Goal: Communication & Community: Answer question/provide support

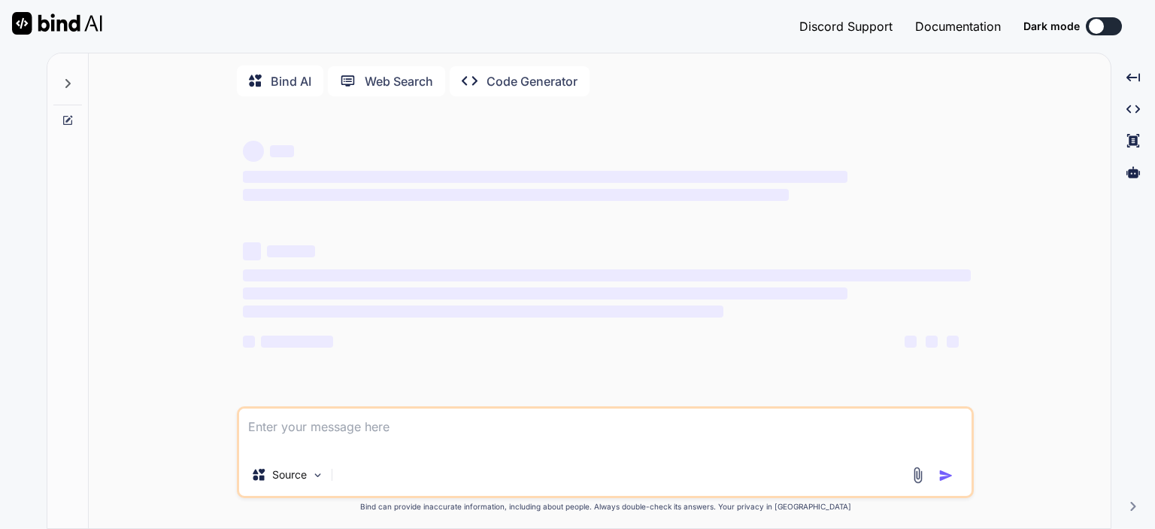
click at [1137, 170] on icon at bounding box center [1133, 171] width 14 height 11
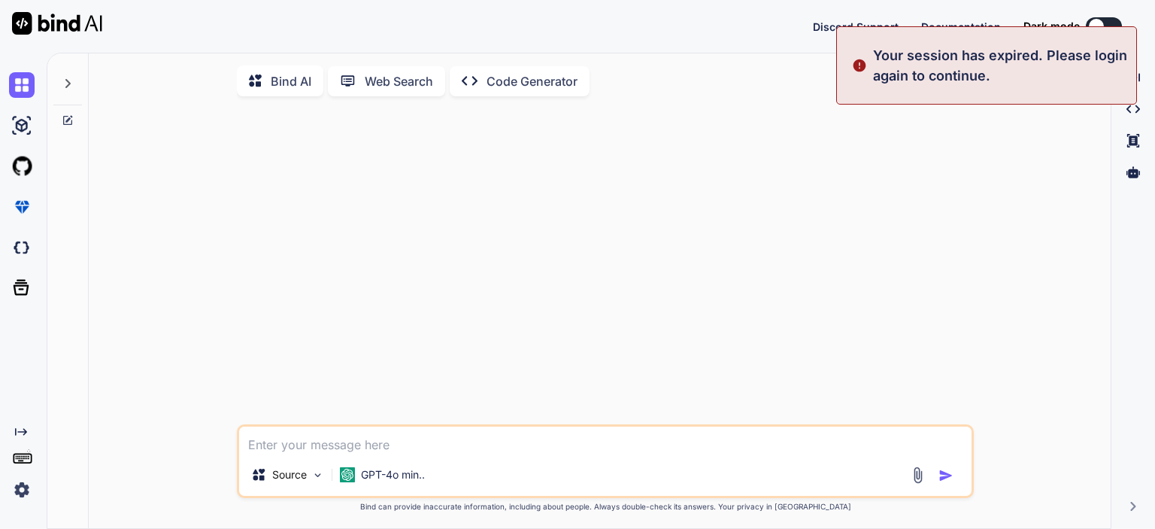
type textarea "x"
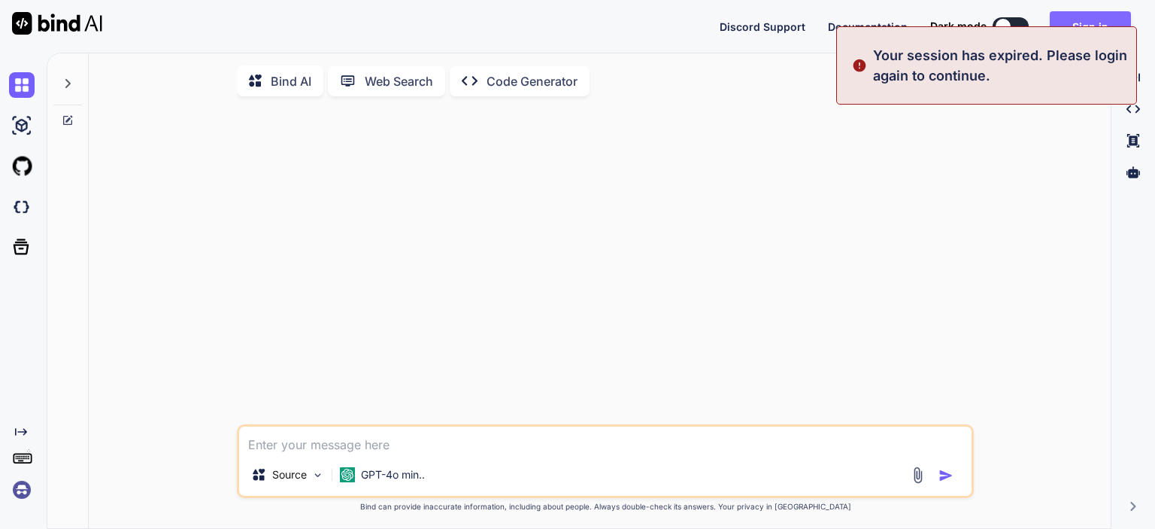
click at [1106, 15] on button "Sign in" at bounding box center [1090, 26] width 81 height 30
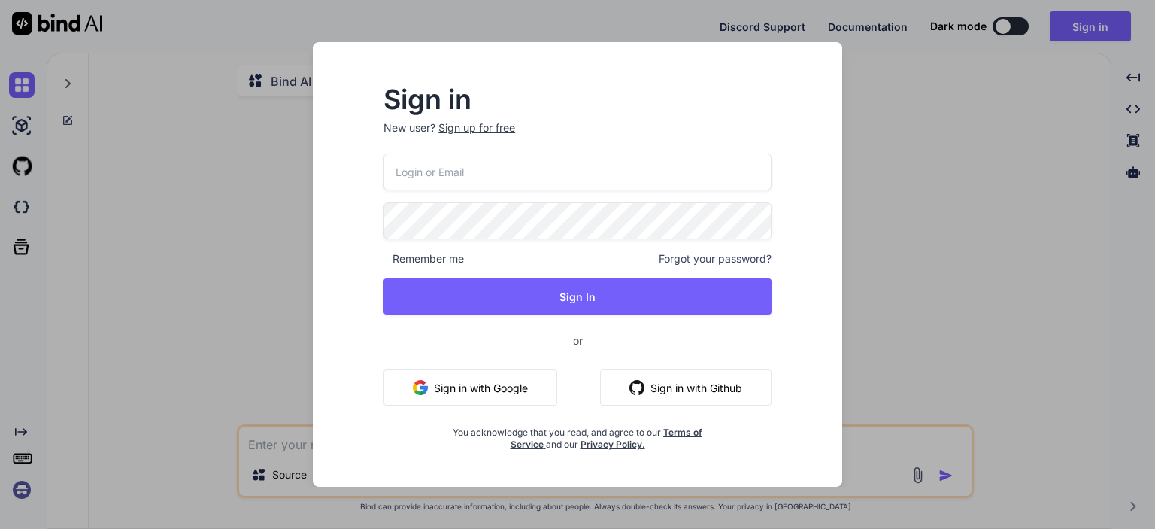
type input "[PERSON_NAME][EMAIL_ADDRESS][DOMAIN_NAME]"
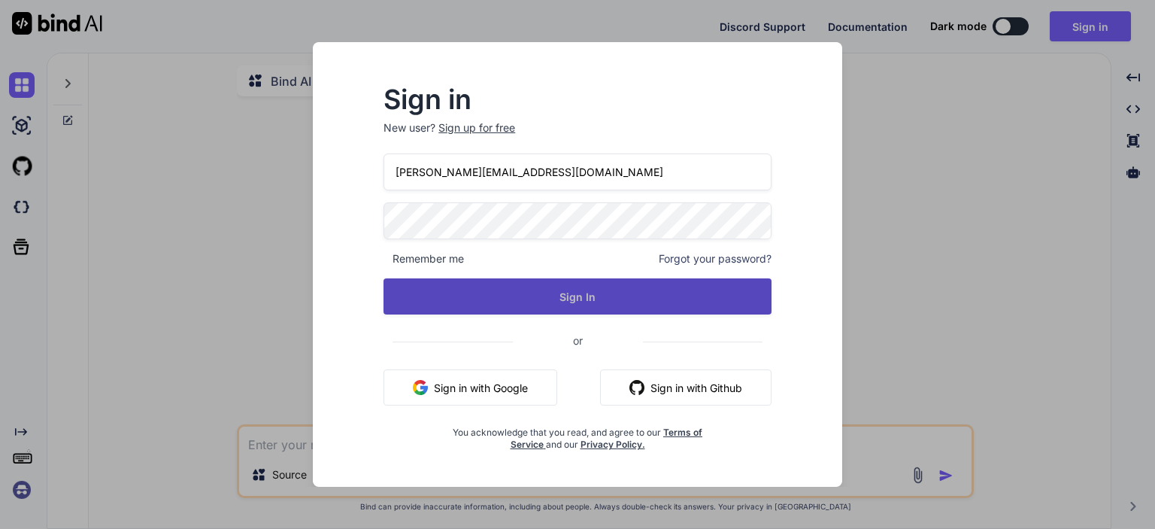
click at [589, 290] on button "Sign In" at bounding box center [577, 296] width 388 height 36
click at [570, 306] on button "Sign In" at bounding box center [577, 296] width 388 height 36
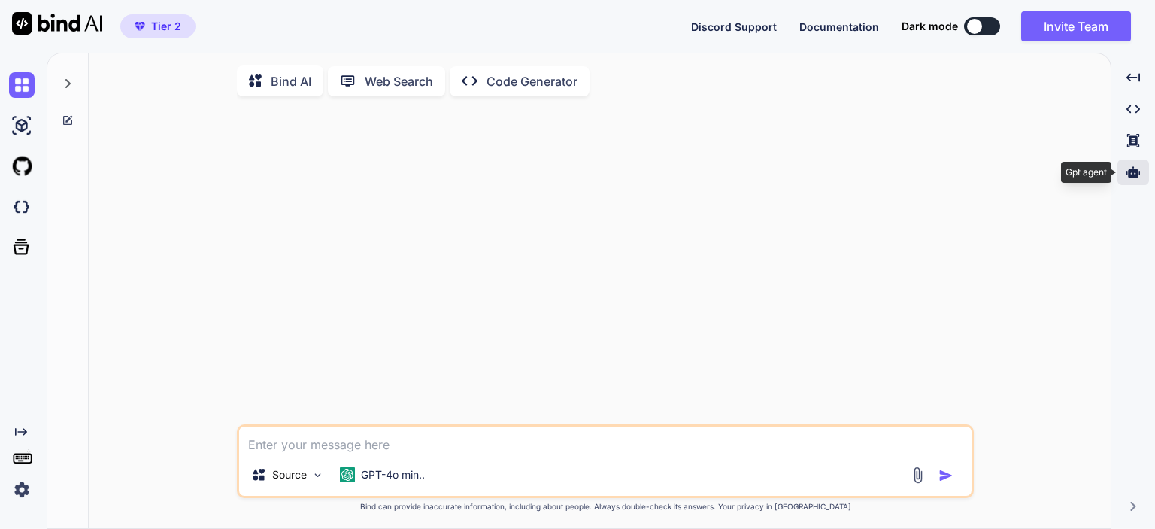
click at [1129, 165] on div at bounding box center [1133, 172] width 32 height 26
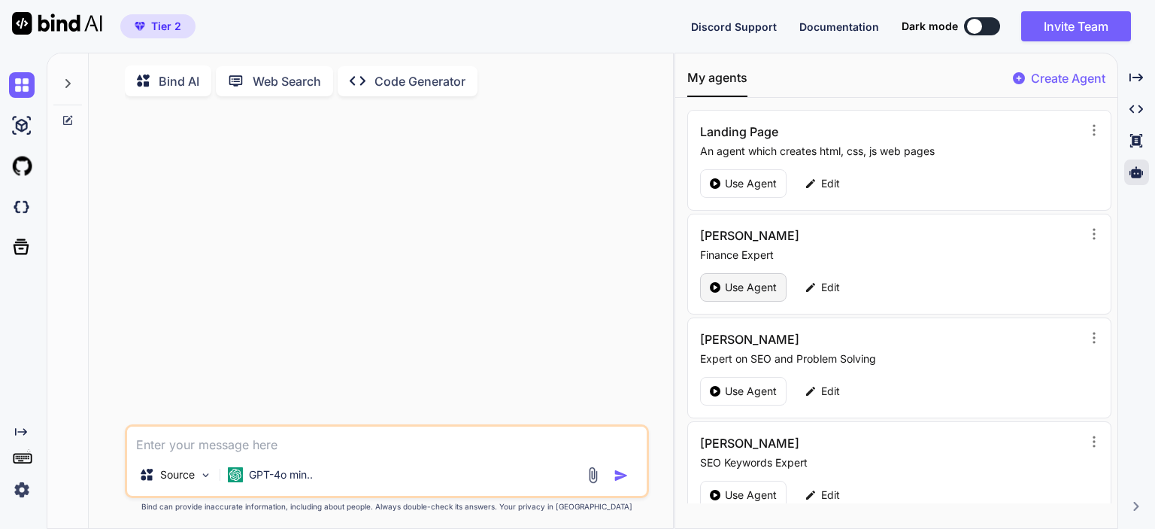
click at [761, 286] on p "Use Agent" at bounding box center [751, 287] width 52 height 15
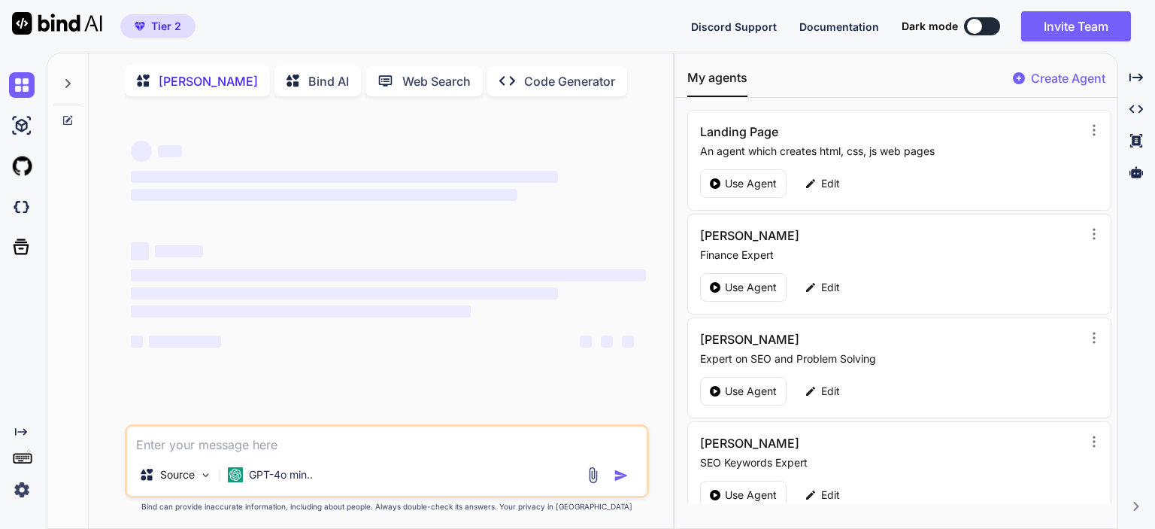
click at [182, 450] on textarea at bounding box center [387, 439] width 520 height 27
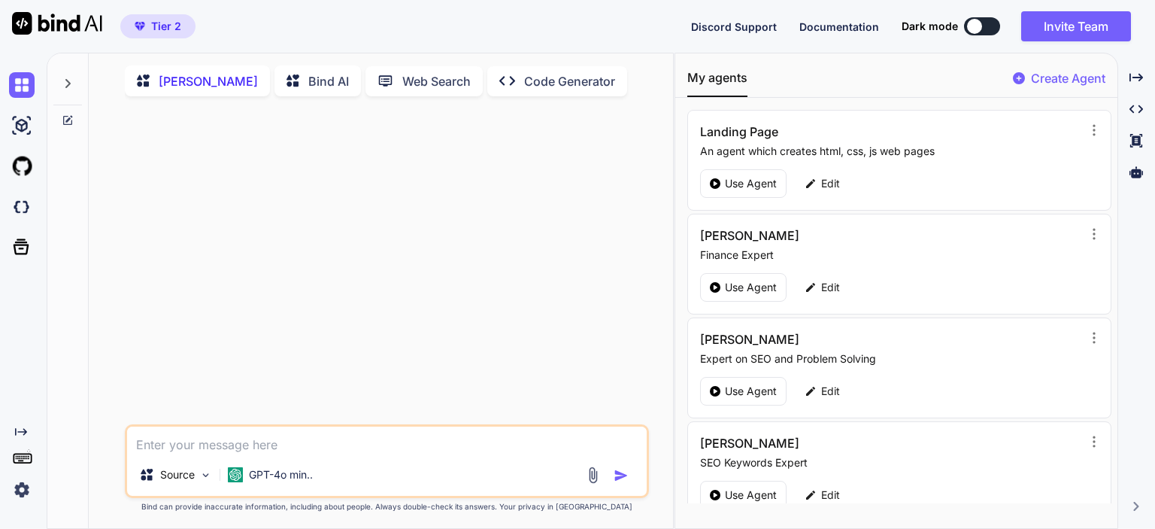
click at [68, 120] on icon at bounding box center [68, 118] width 7 height 7
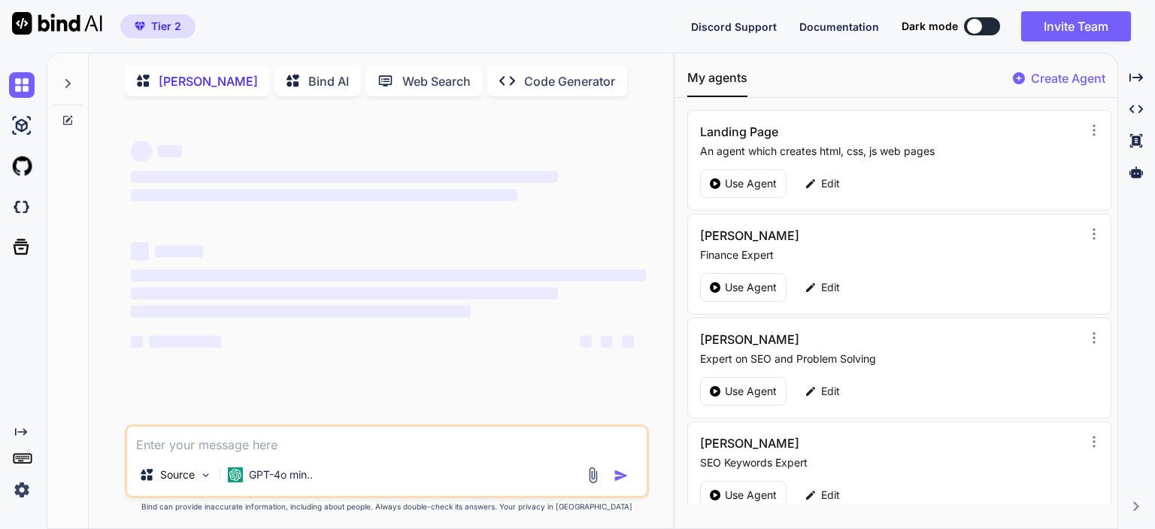
click at [66, 90] on div at bounding box center [67, 79] width 29 height 52
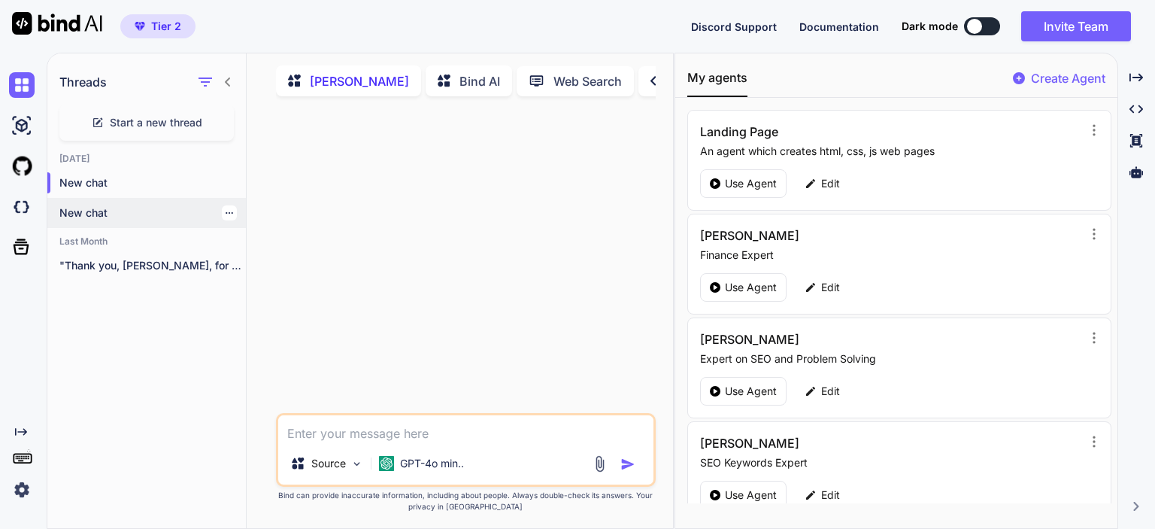
click at [226, 210] on icon "button" at bounding box center [229, 212] width 9 height 9
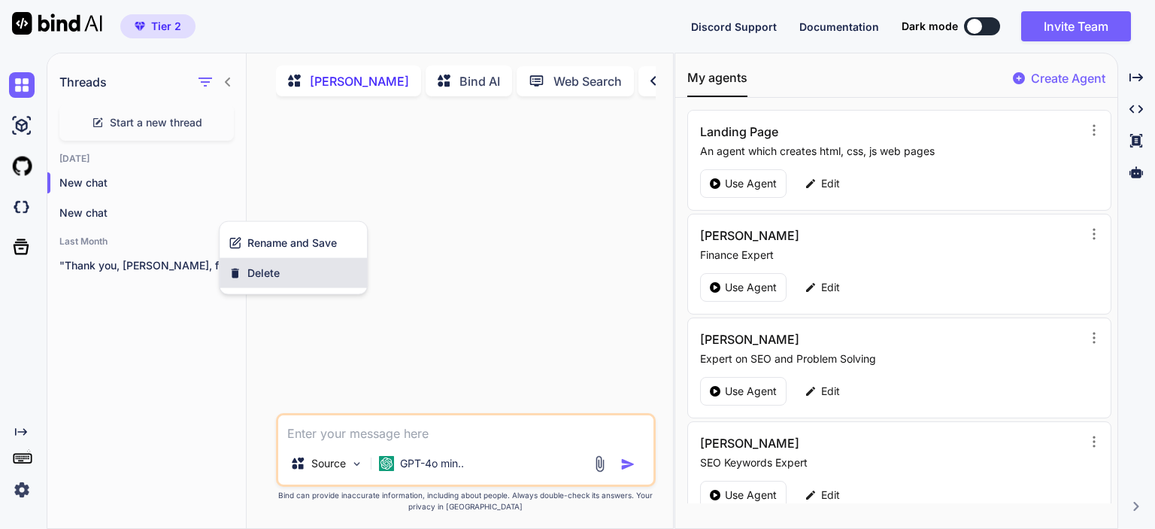
click at [248, 267] on span "Delete" at bounding box center [263, 272] width 32 height 15
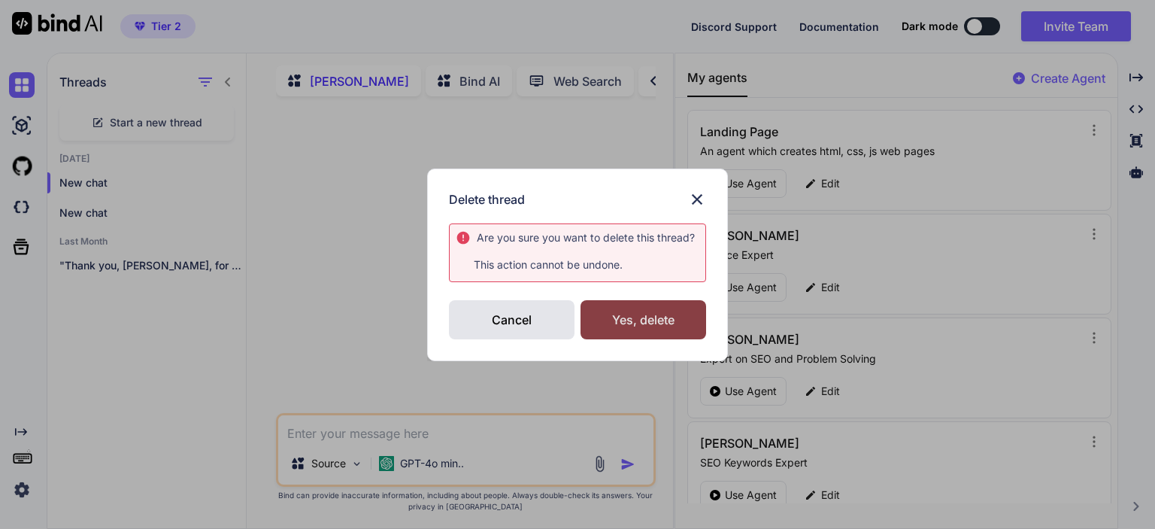
click at [619, 320] on div "Yes, delete" at bounding box center [643, 319] width 126 height 39
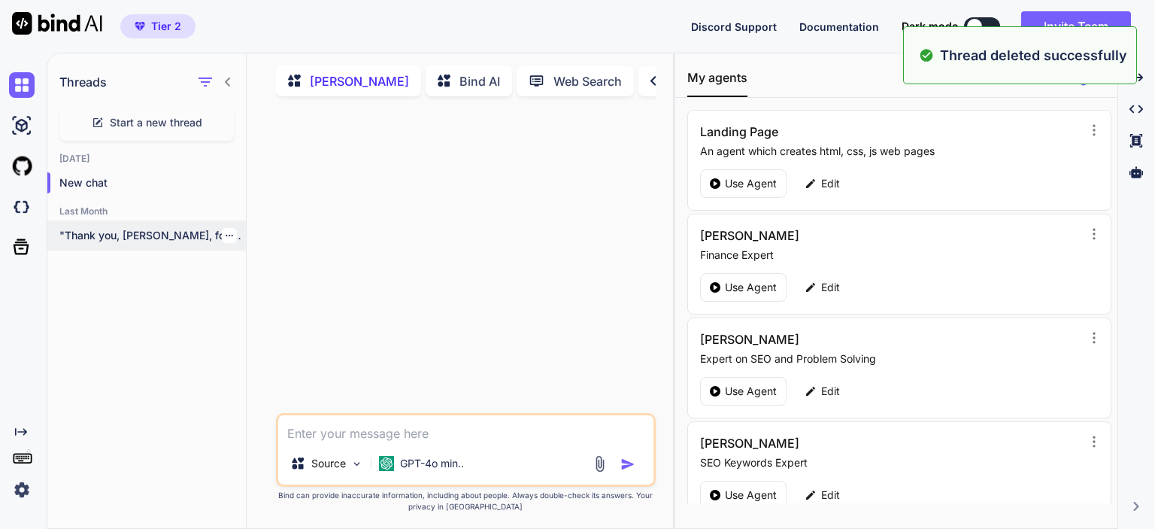
click at [143, 234] on p ""Thank you, [PERSON_NAME], for such a wonderful..." at bounding box center [152, 235] width 186 height 15
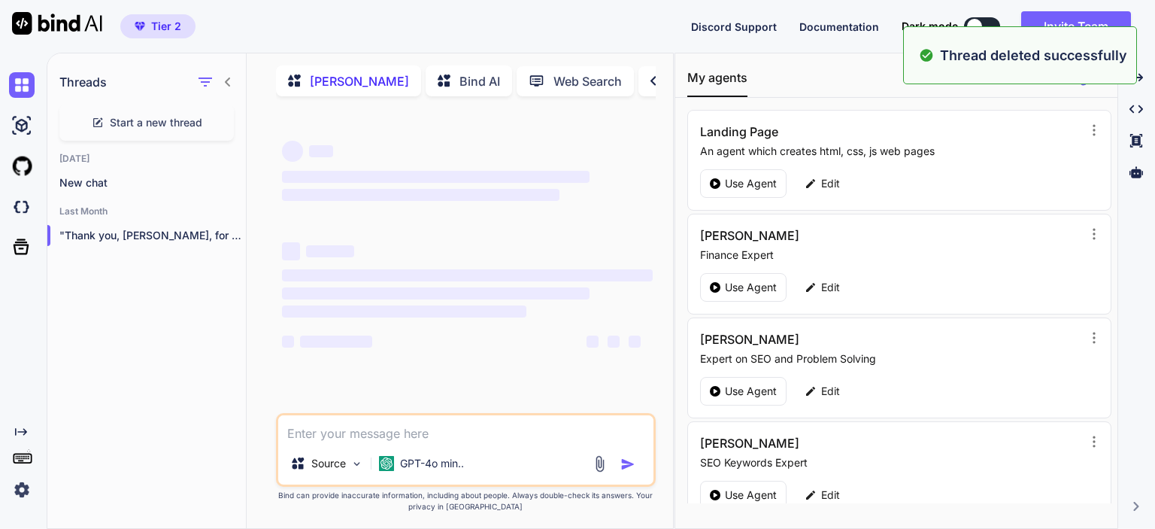
click at [385, 432] on textarea at bounding box center [465, 428] width 375 height 27
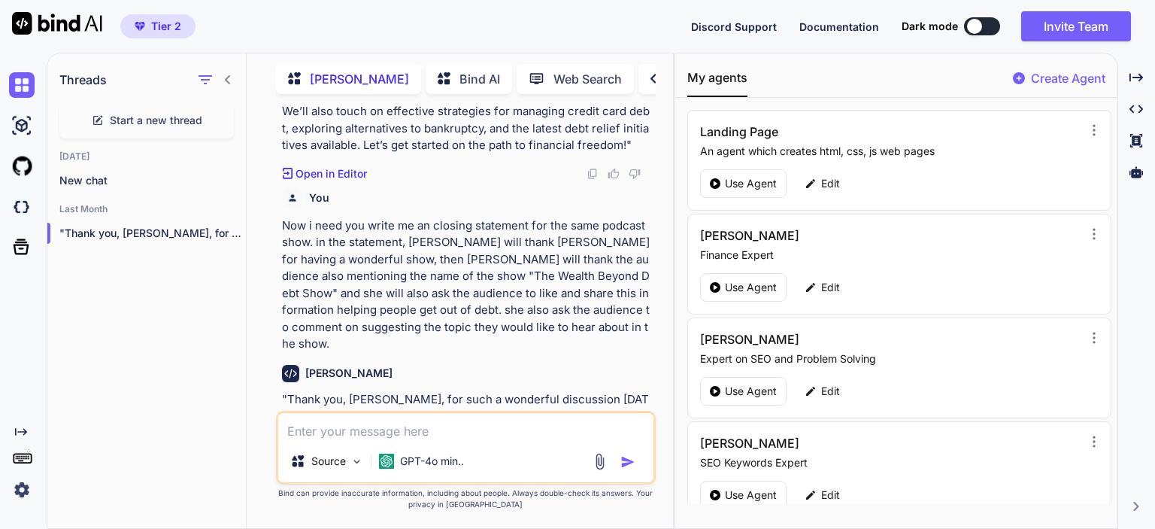
scroll to position [2843, 0]
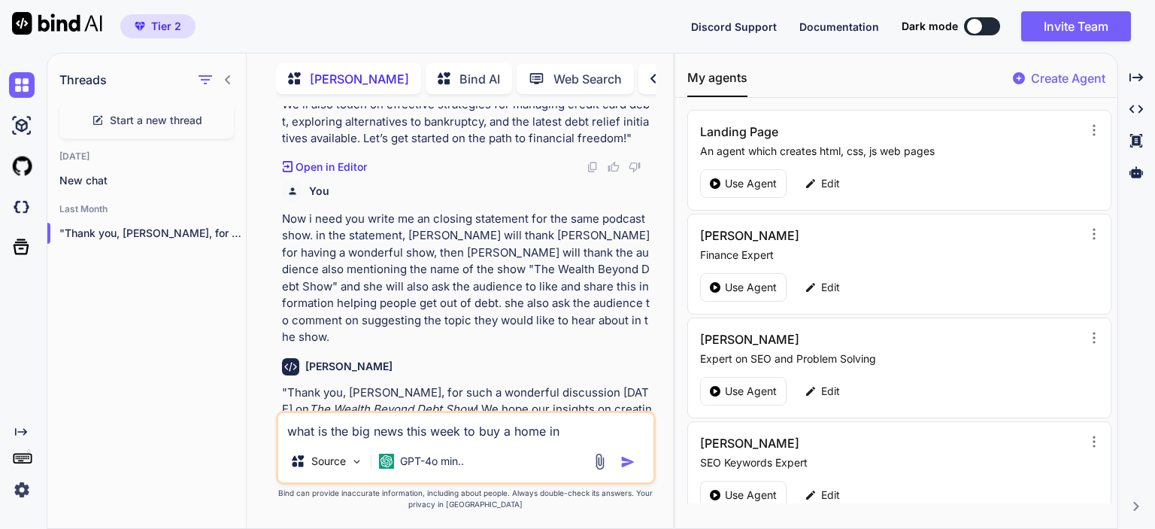
type textarea "what is the big news this week to buy a home in [GEOGRAPHIC_DATA]."
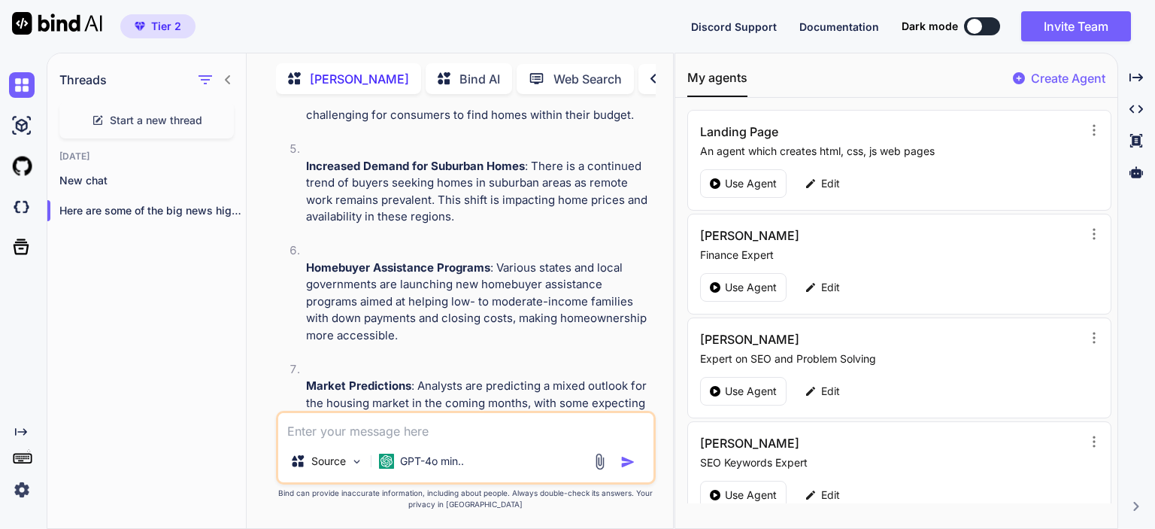
scroll to position [3832, 0]
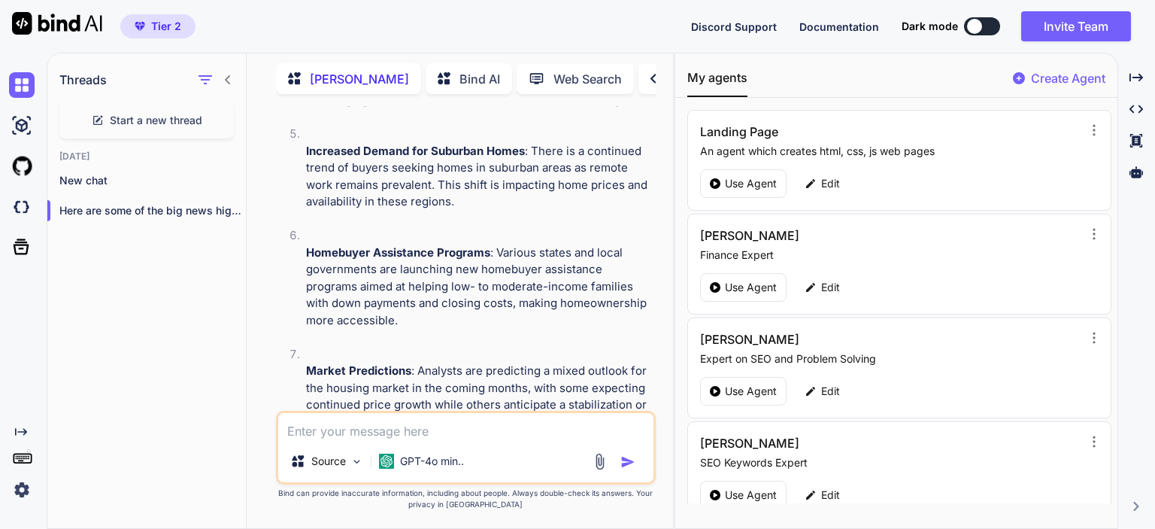
click at [361, 431] on textarea at bounding box center [465, 426] width 375 height 27
paste textarea "we need welcoming message in start of our podcast show. just giving our viewers…"
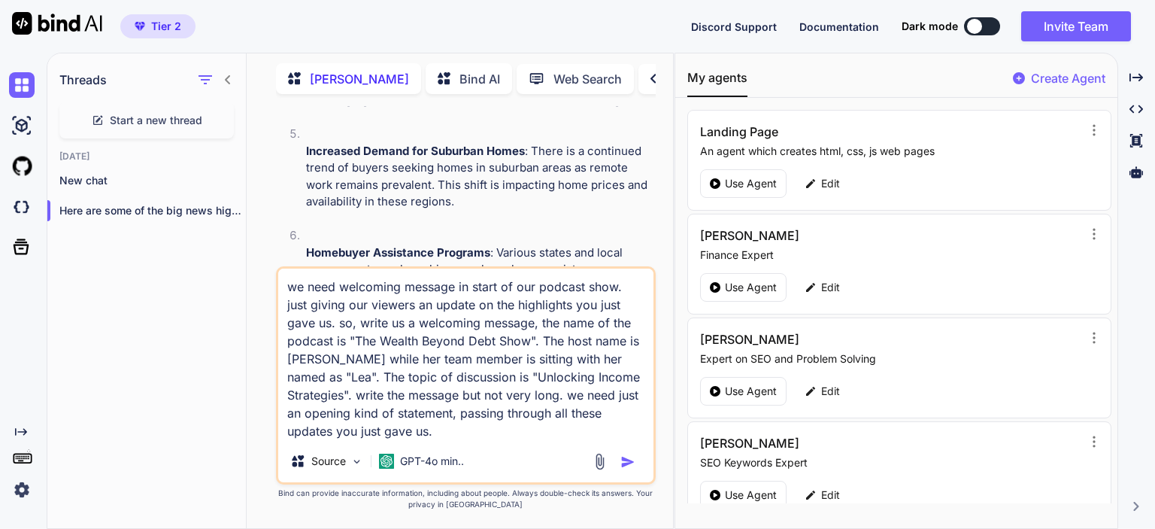
click at [266, 300] on div "You what is the big news about "Debt Relief Options" in [GEOGRAPHIC_DATA]? [PER…" at bounding box center [466, 317] width 414 height 422
drag, startPoint x: 311, startPoint y: 361, endPoint x: 287, endPoint y: 360, distance: 23.3
click at [287, 360] on textarea "we need welcoming message in start of our podcast show. just giving our viewers…" at bounding box center [465, 353] width 375 height 171
drag, startPoint x: 610, startPoint y: 360, endPoint x: 635, endPoint y: 362, distance: 24.9
click at [635, 362] on textarea "we need welcoming message in start of our podcast show. just giving our viewers…" at bounding box center [465, 353] width 375 height 171
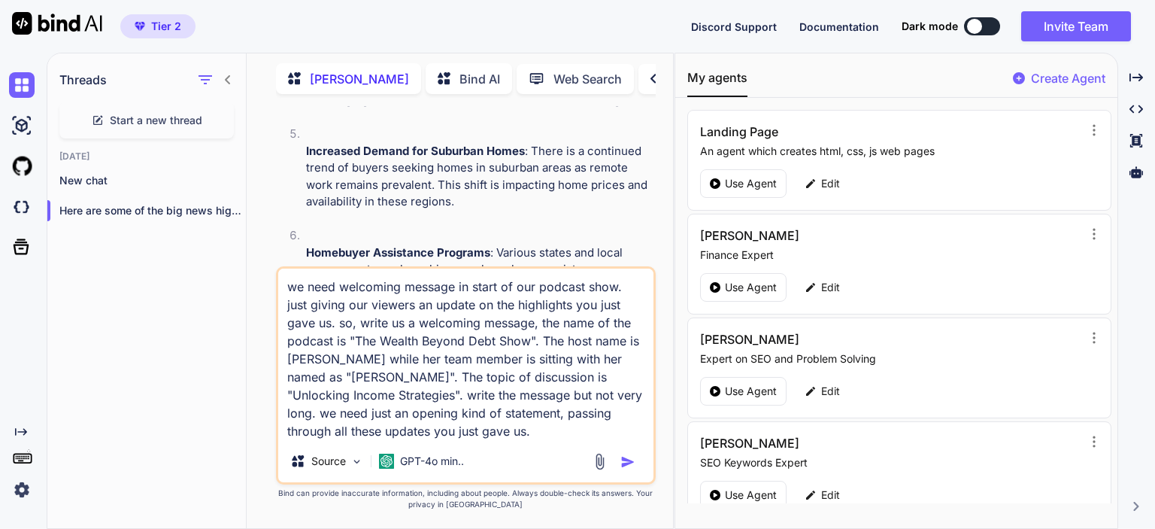
drag, startPoint x: 602, startPoint y: 378, endPoint x: 438, endPoint y: 378, distance: 163.9
click at [438, 378] on textarea "we need welcoming message in start of our podcast show. just giving our viewers…" at bounding box center [465, 353] width 375 height 171
click at [358, 429] on textarea "we need welcoming message in start of our podcast show. just giving our viewers…" at bounding box center [465, 353] width 375 height 171
type textarea "we need welcoming message in start of our podcast show. just giving our viewers…"
click at [623, 460] on img "button" at bounding box center [627, 461] width 15 height 15
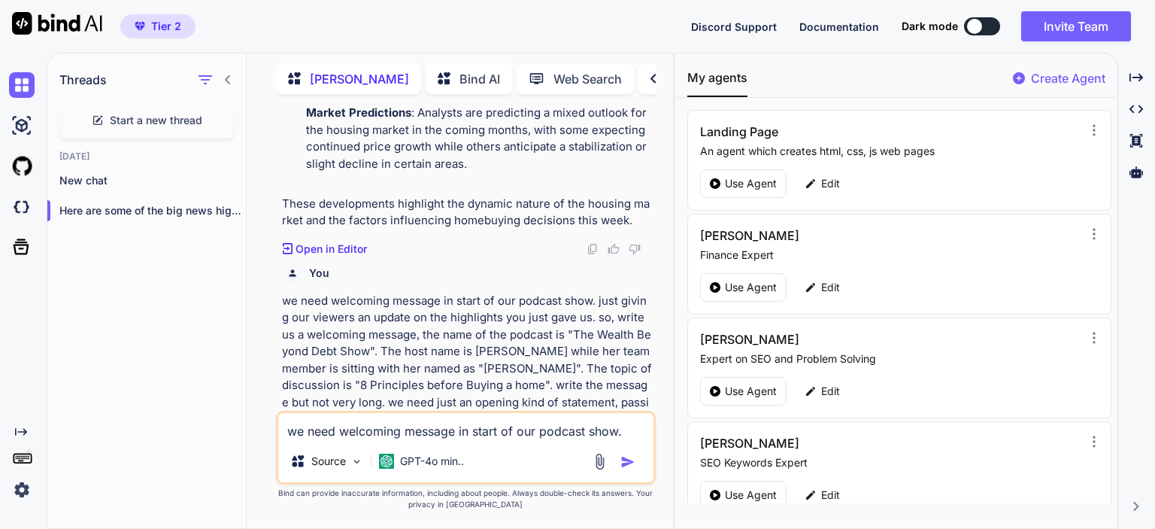
scroll to position [4109, 0]
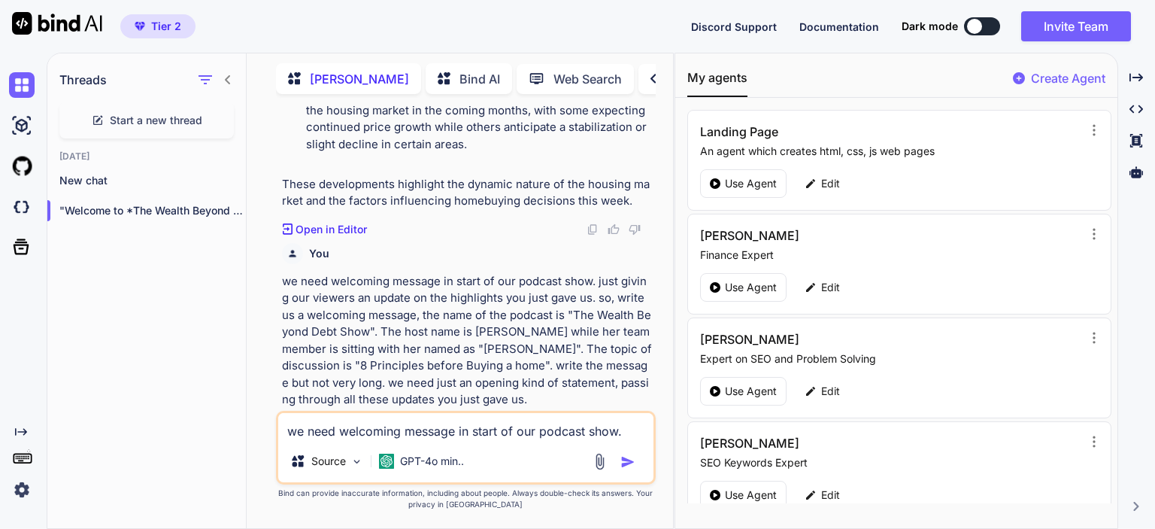
click at [336, 427] on textarea "we need welcoming message in start of our podcast show. just giving our viewers…" at bounding box center [465, 426] width 375 height 27
paste textarea "Now i need you write me an closing statement for the same podcast show. in the …"
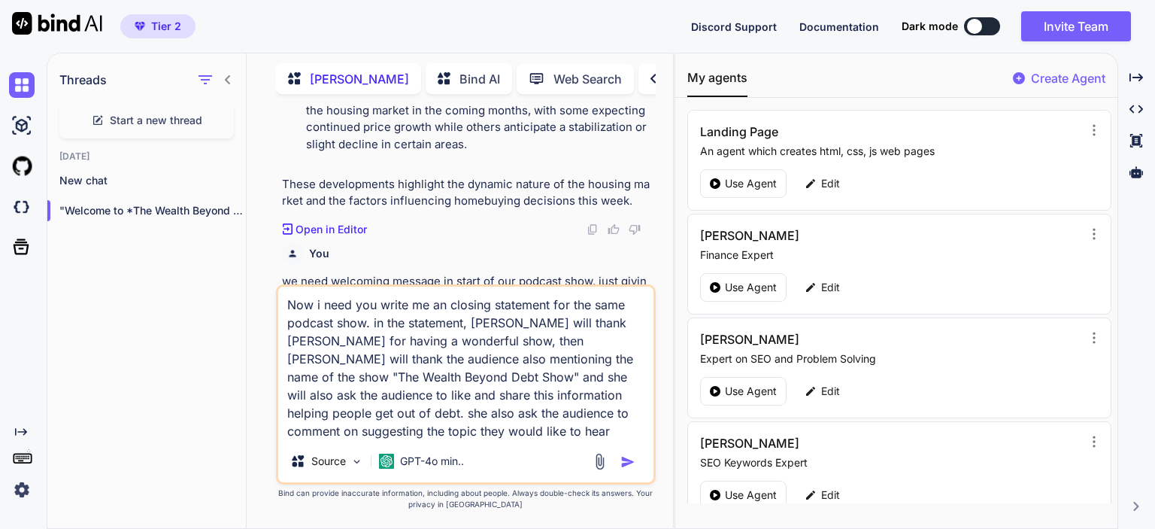
drag, startPoint x: 501, startPoint y: 324, endPoint x: 472, endPoint y: 324, distance: 29.3
click at [472, 324] on textarea "Now i need you write me an closing statement for the same podcast show. in the …" at bounding box center [465, 362] width 375 height 153
click at [355, 378] on textarea "Now i need you write me an closing statement for the same podcast show. in the …" at bounding box center [465, 362] width 375 height 153
click at [541, 399] on textarea "Now i need you write me an closing statement for the same podcast show. in the …" at bounding box center [465, 362] width 375 height 153
type textarea "Now i need you write me an closing statement for the same podcast show. in the …"
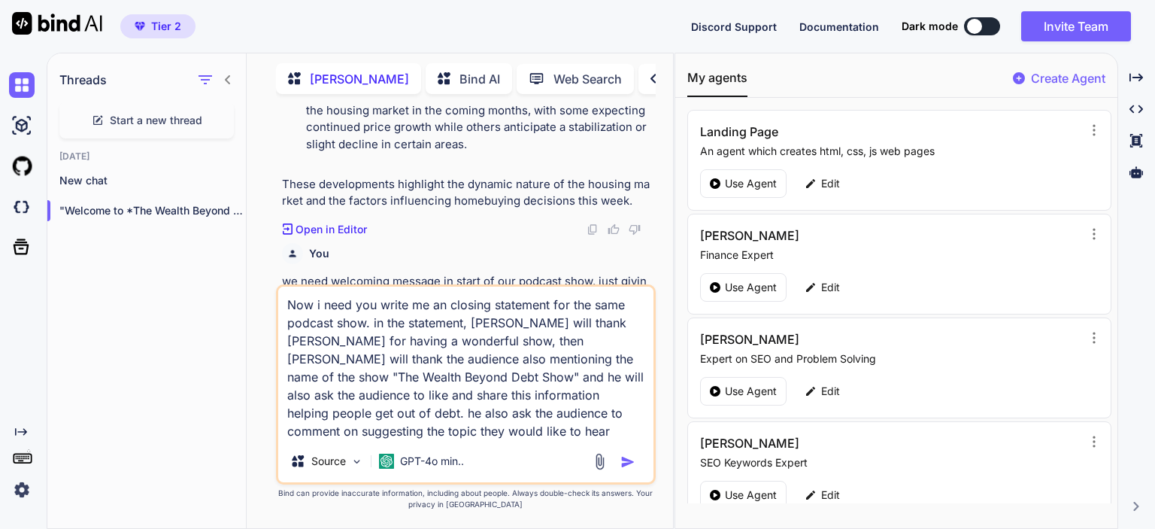
click at [630, 462] on img "button" at bounding box center [627, 461] width 15 height 15
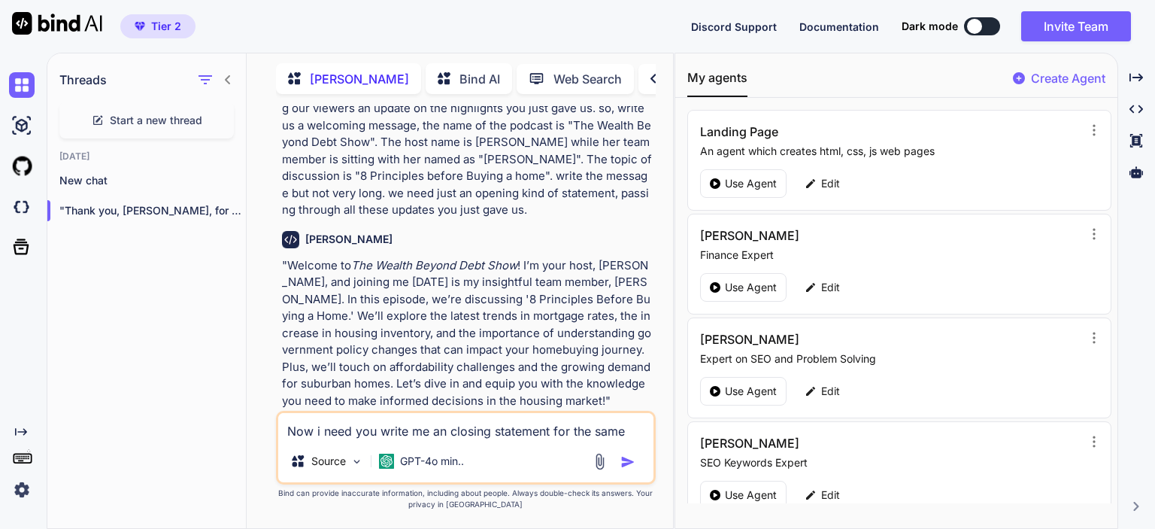
scroll to position [4276, 0]
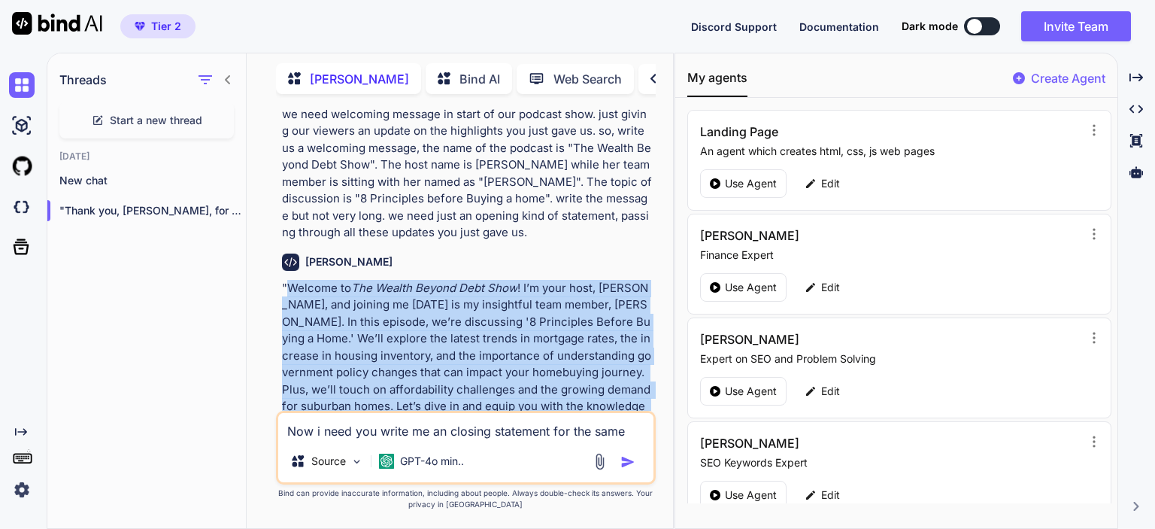
drag, startPoint x: 289, startPoint y: 186, endPoint x: 431, endPoint y: 320, distance: 194.7
click at [431, 320] on p ""Welcome to The Wealth Beyond Debt Show ! I’m your host, [PERSON_NAME], and joi…" at bounding box center [467, 356] width 371 height 153
copy p "Welcome to The Wealth Beyond Debt Show ! I’m your host, [PERSON_NAME], and join…"
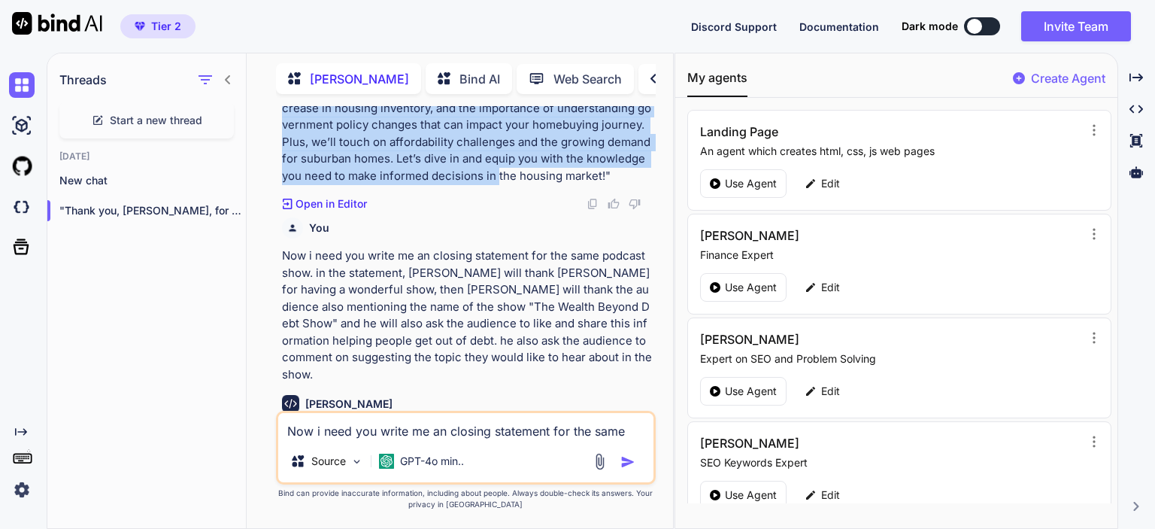
scroll to position [4577, 0]
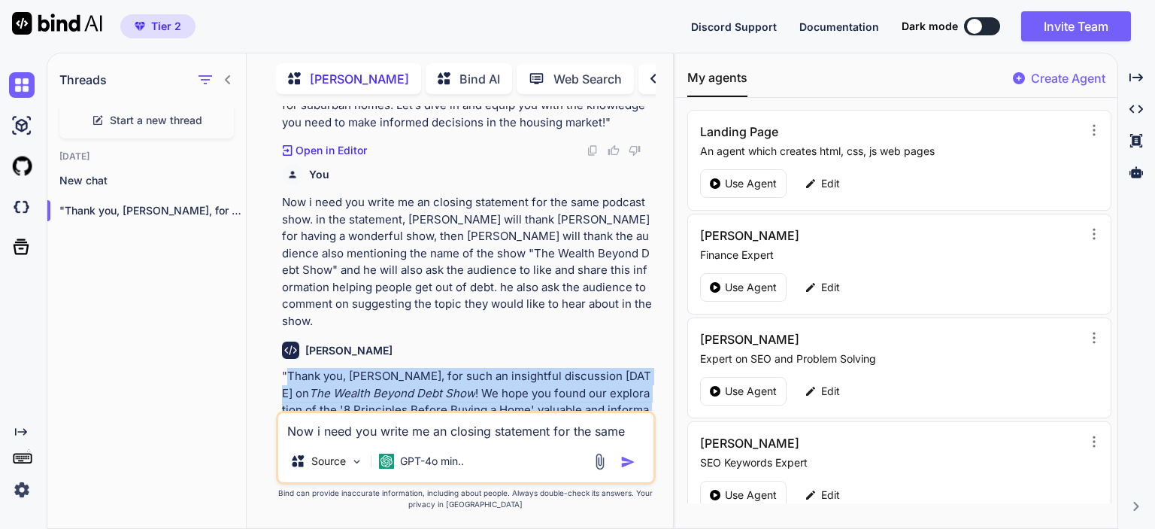
drag, startPoint x: 288, startPoint y: 258, endPoint x: 632, endPoint y: 378, distance: 364.8
click at [632, 378] on p ""Thank you, [PERSON_NAME], for such an insightful discussion [DATE] on The Weal…" at bounding box center [467, 444] width 371 height 153
copy p "Thank you, [PERSON_NAME], for such an insightful discussion [DATE] on The Wealt…"
